Goal: Transaction & Acquisition: Purchase product/service

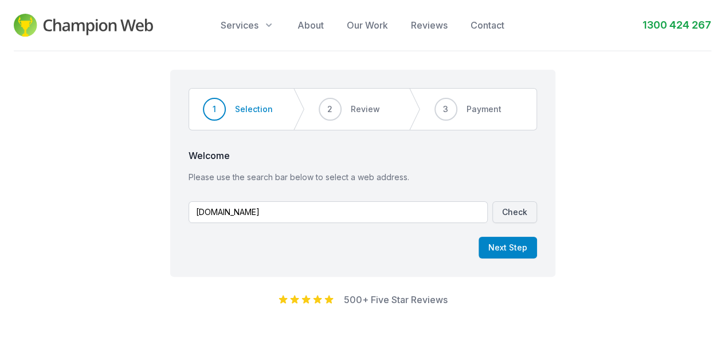
type input "[DOMAIN_NAME]"
click at [519, 217] on button "Check" at bounding box center [514, 213] width 45 height 22
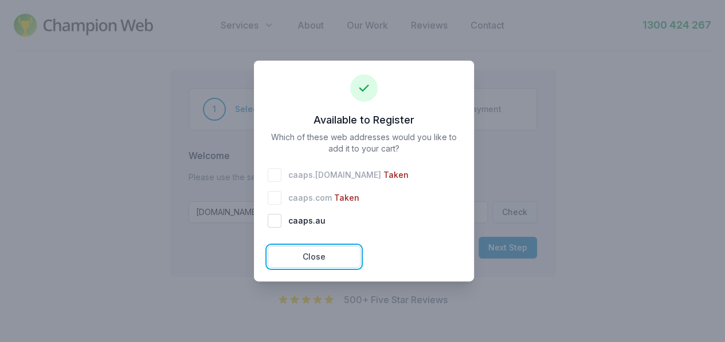
click at [336, 258] on button "Close" at bounding box center [313, 257] width 93 height 22
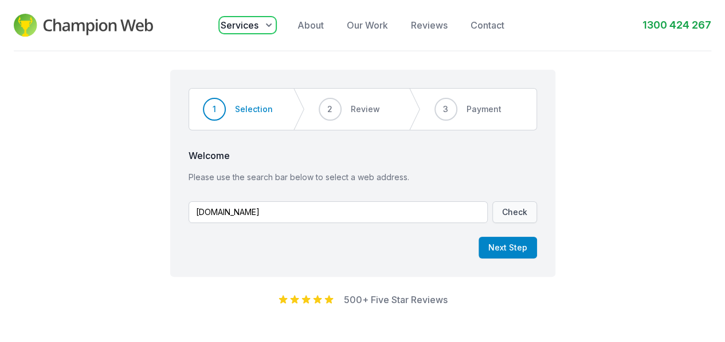
click at [250, 30] on span "Services" at bounding box center [240, 25] width 38 height 14
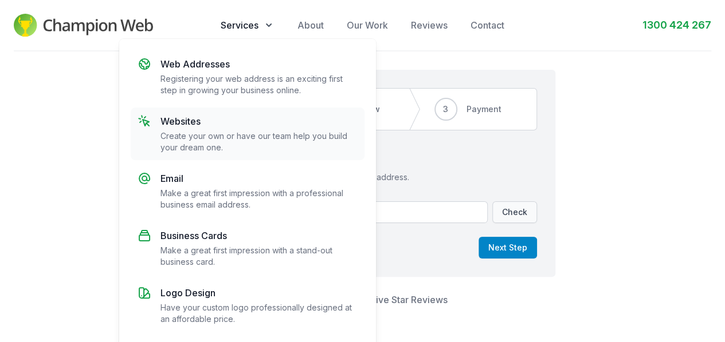
click at [195, 120] on p "Websites" at bounding box center [258, 122] width 197 height 14
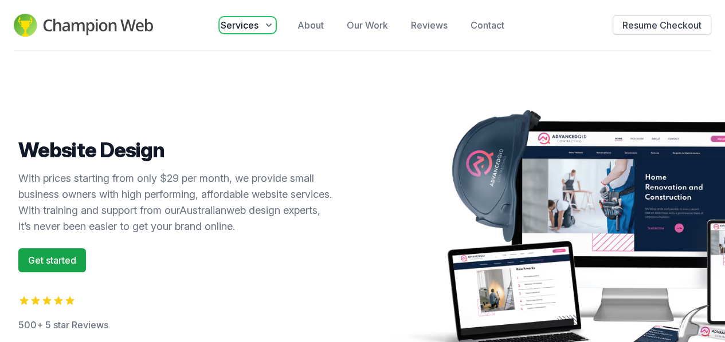
click at [269, 23] on icon "button" at bounding box center [268, 24] width 11 height 11
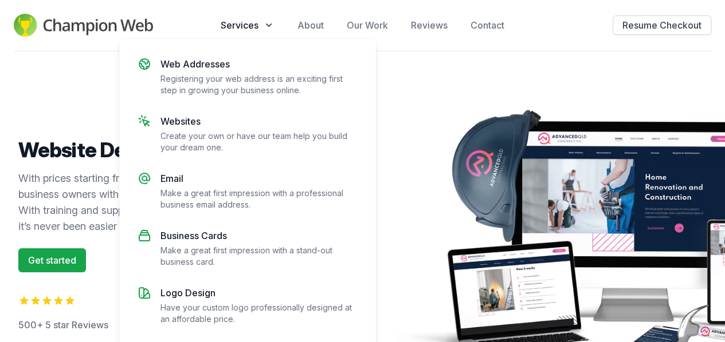
click at [470, 75] on div "Website Design With prices starting from only $29 per month, we provide small b…" at bounding box center [362, 248] width 725 height 393
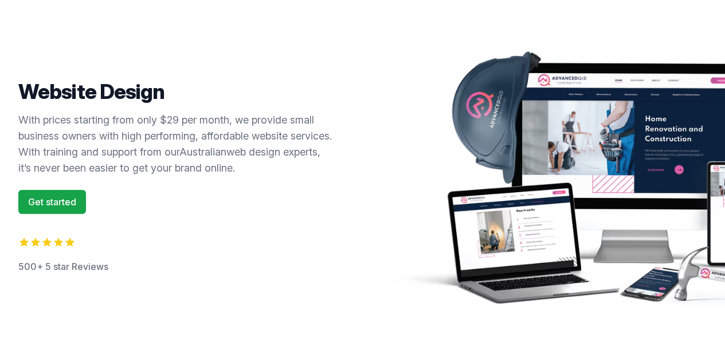
scroll to position [76, 0]
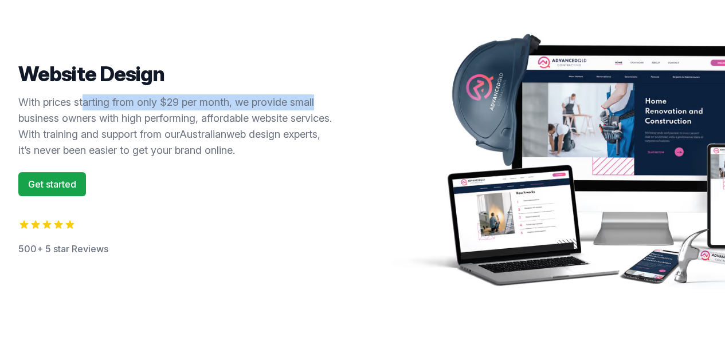
drag, startPoint x: 102, startPoint y: 105, endPoint x: 224, endPoint y: 122, distance: 123.1
click at [319, 107] on p "With prices starting from only $29 per month, we provide small business owners …" at bounding box center [176, 127] width 317 height 64
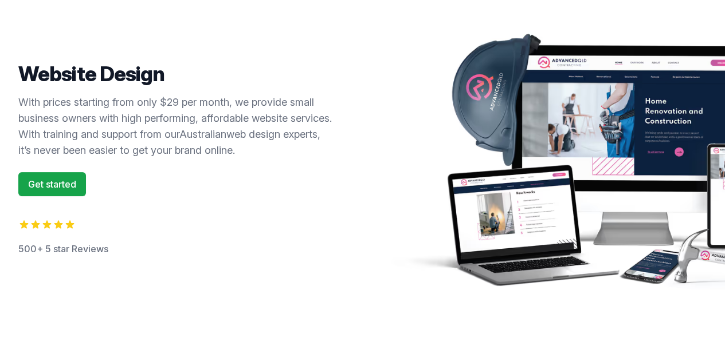
click at [205, 123] on p "With prices starting from only $29 per month, we provide small business owners …" at bounding box center [176, 127] width 317 height 64
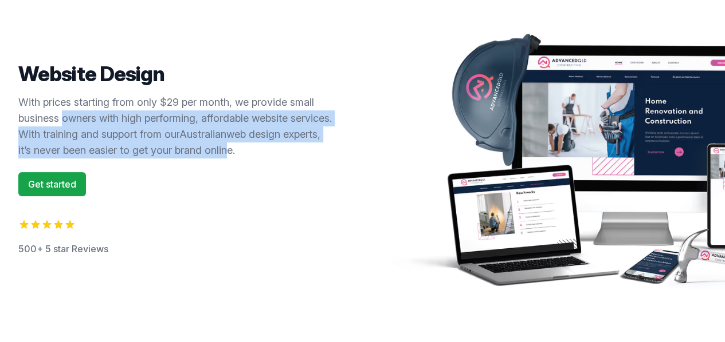
drag, startPoint x: 65, startPoint y: 119, endPoint x: 303, endPoint y: 155, distance: 240.4
click at [303, 155] on p "With prices starting from only $29 per month, we provide small business owners …" at bounding box center [176, 127] width 317 height 64
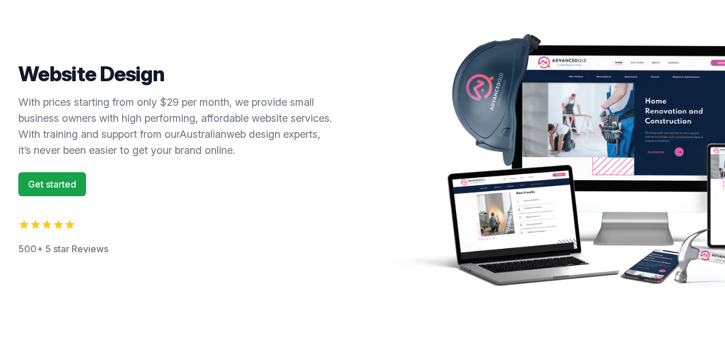
click at [320, 152] on p "With prices starting from only $29 per month, we provide small business owners …" at bounding box center [176, 127] width 317 height 64
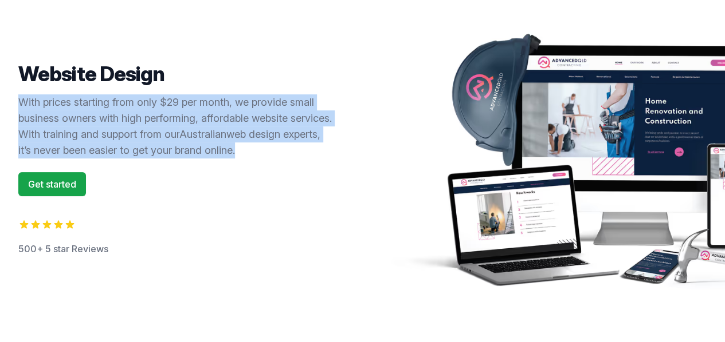
drag, startPoint x: 312, startPoint y: 150, endPoint x: 11, endPoint y: 99, distance: 304.5
click at [11, 99] on div "Website Design With prices starting from only $29 per month, we provide small b…" at bounding box center [362, 153] width 725 height 283
click at [163, 114] on p "With prices starting from only $29 per month, we provide small business owners …" at bounding box center [176, 127] width 317 height 64
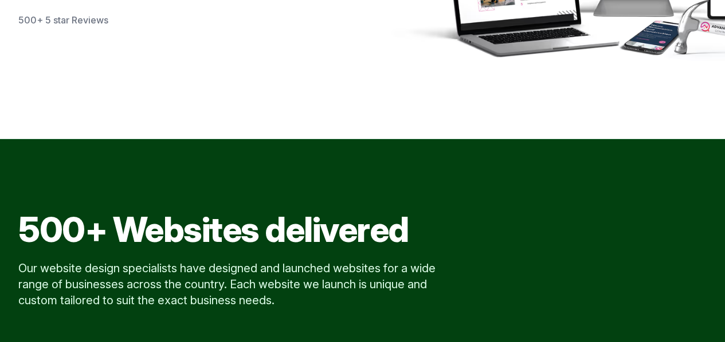
scroll to position [458, 0]
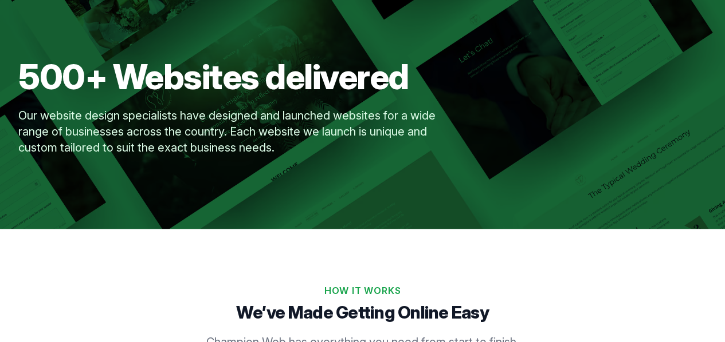
click at [251, 135] on p "Our website design specialists have designed and launched websites for a wide r…" at bounding box center [238, 132] width 440 height 48
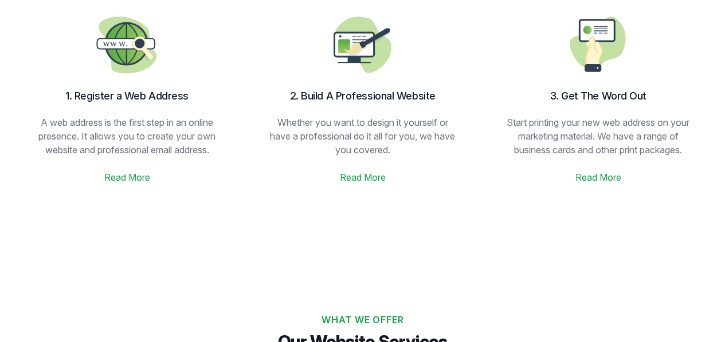
scroll to position [840, 0]
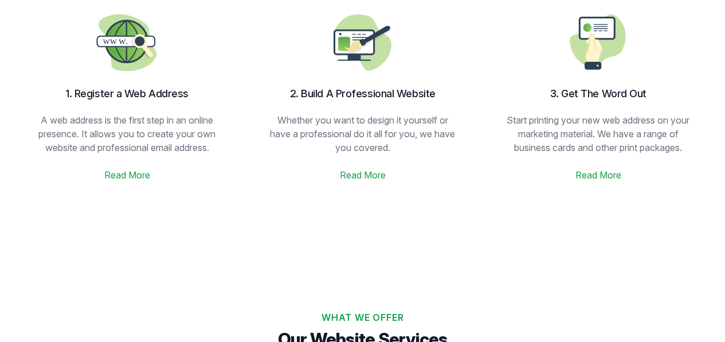
click at [369, 172] on link "Read More" at bounding box center [363, 175] width 46 height 14
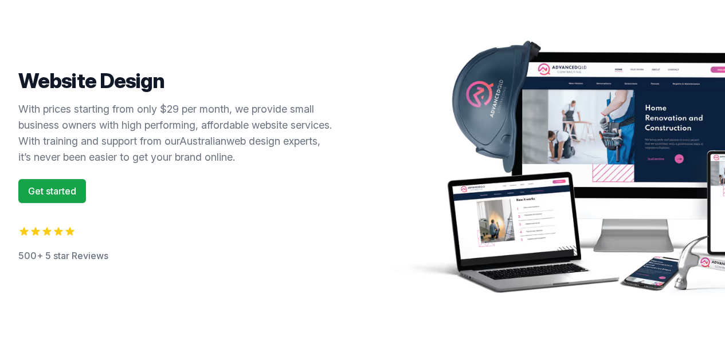
scroll to position [0, 0]
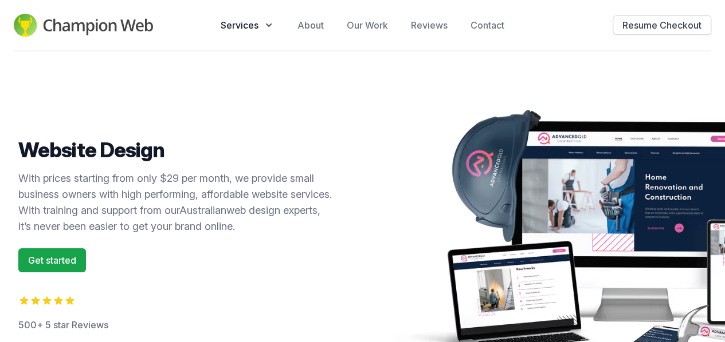
click at [107, 22] on img at bounding box center [83, 25] width 139 height 23
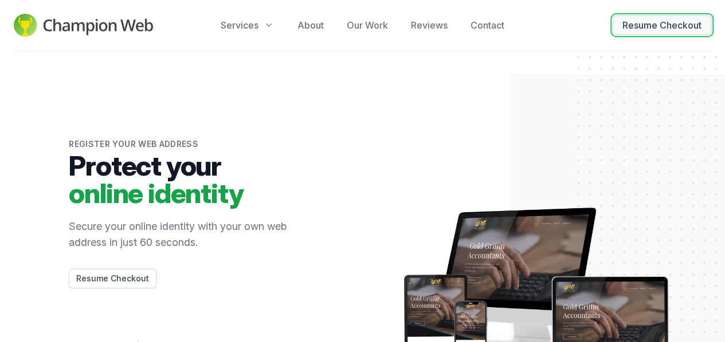
click at [666, 25] on button "Resume Checkout" at bounding box center [661, 24] width 99 height 19
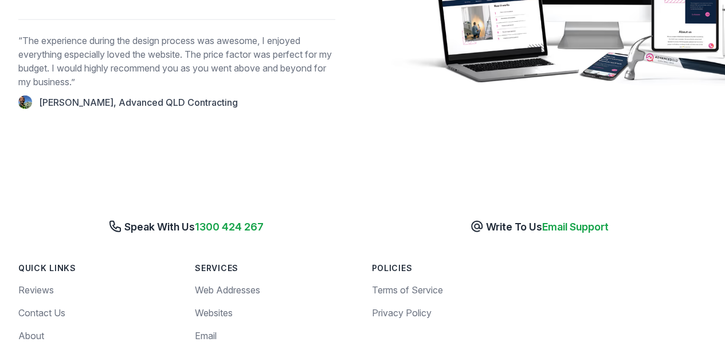
scroll to position [1298, 0]
